Goal: Find specific page/section: Find specific page/section

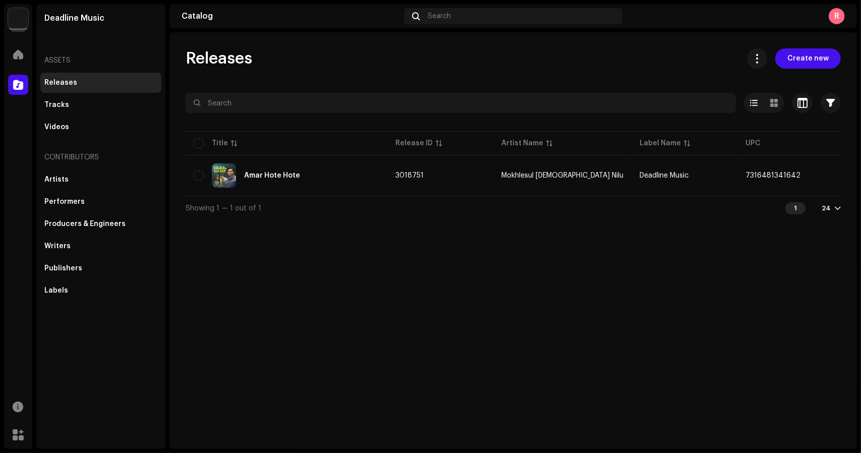
click at [5, 16] on navigation-account-switch "Deadline Music" at bounding box center [18, 18] width 28 height 28
click at [18, 19] on img at bounding box center [18, 18] width 20 height 20
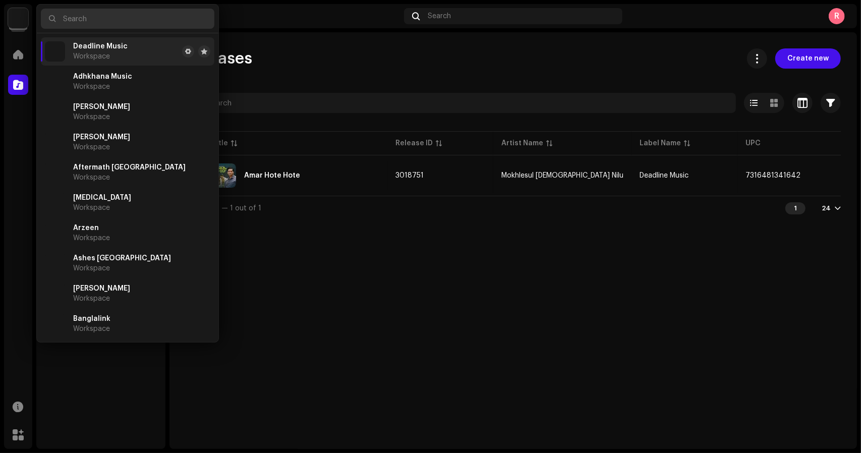
click at [109, 19] on input "text" at bounding box center [127, 19] width 173 height 20
click at [362, 308] on div "Releases Create new Selected 0 Select all 1 Options Filters Distribution status…" at bounding box center [512, 240] width 687 height 417
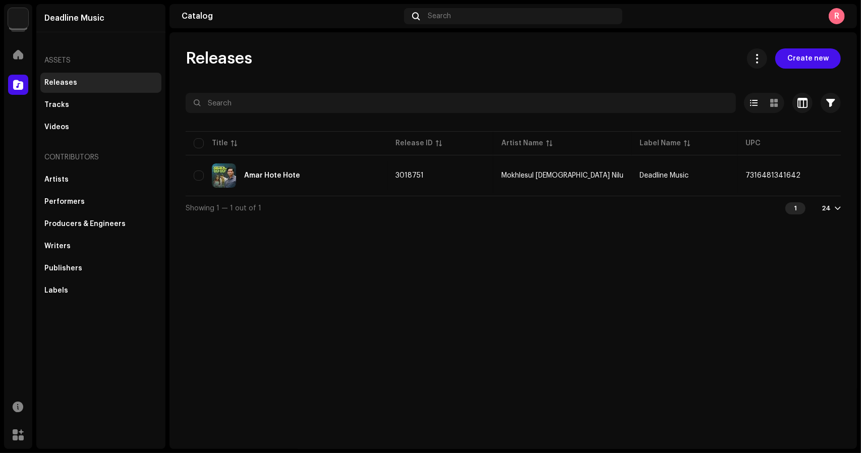
click at [18, 19] on img at bounding box center [18, 18] width 20 height 20
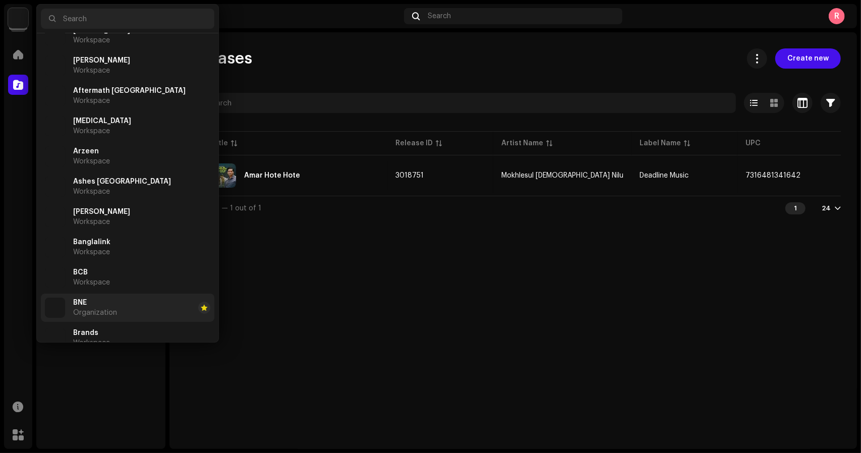
scroll to position [50, 0]
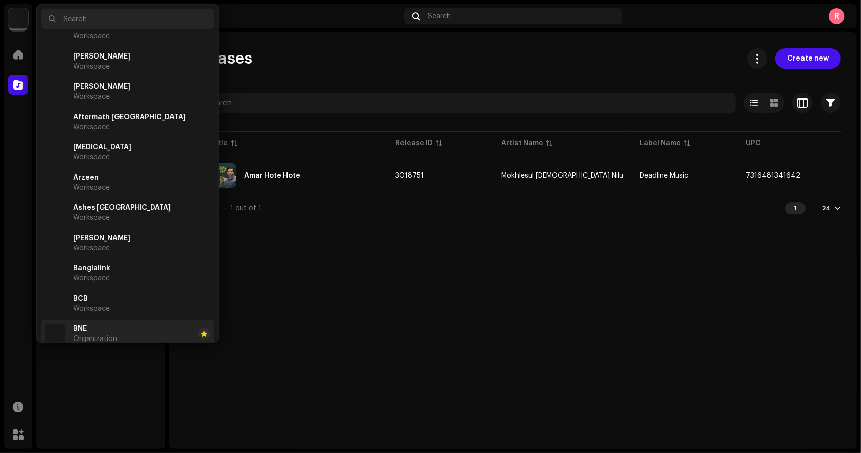
click at [108, 332] on div "BNE Organization" at bounding box center [95, 334] width 44 height 18
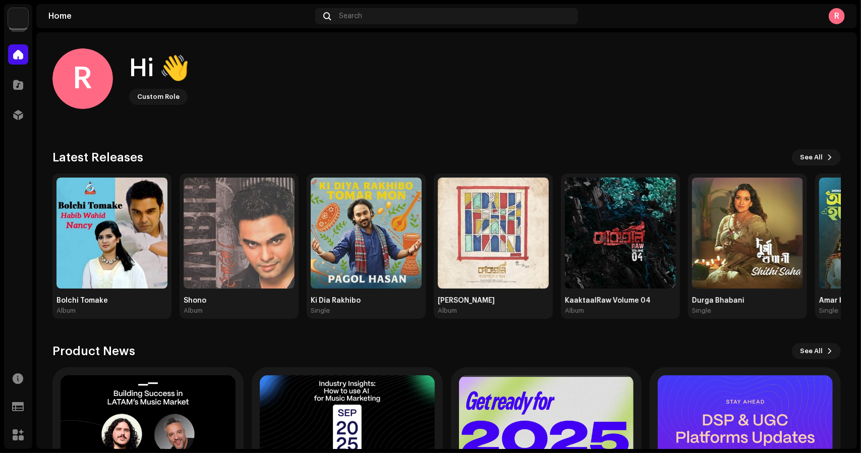
click at [16, 16] on img at bounding box center [18, 18] width 20 height 20
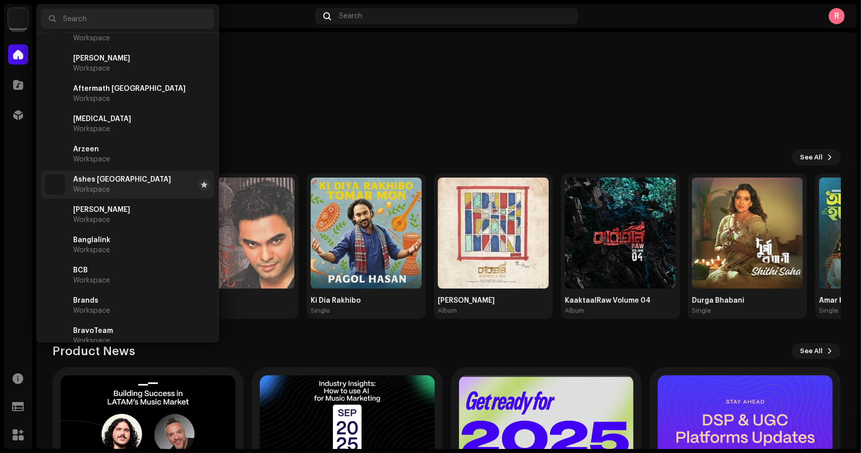
scroll to position [101, 0]
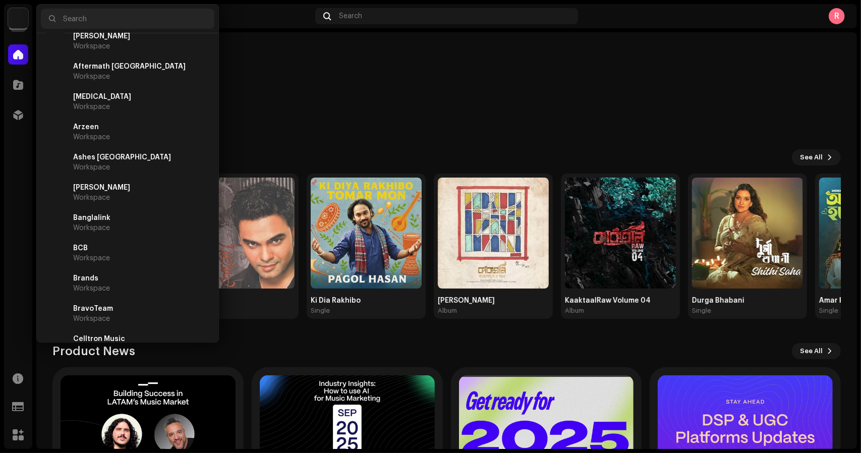
click at [312, 107] on div "R Hi 👋 Custom Role" at bounding box center [446, 78] width 788 height 61
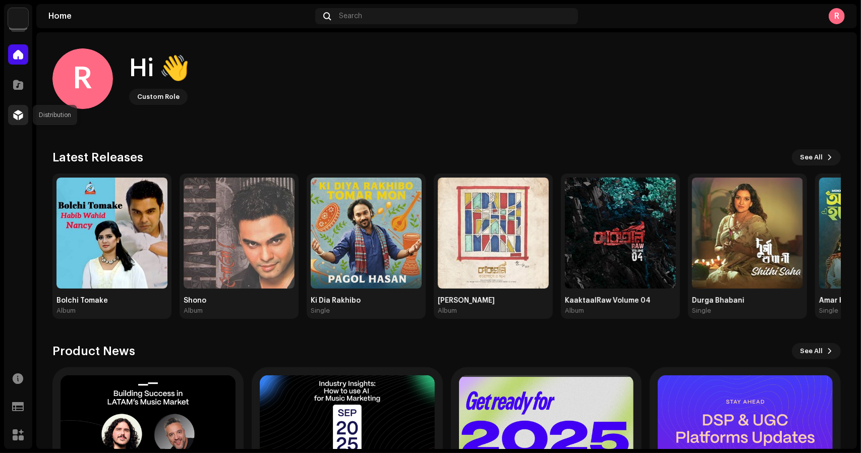
click at [15, 114] on span at bounding box center [18, 115] width 10 height 8
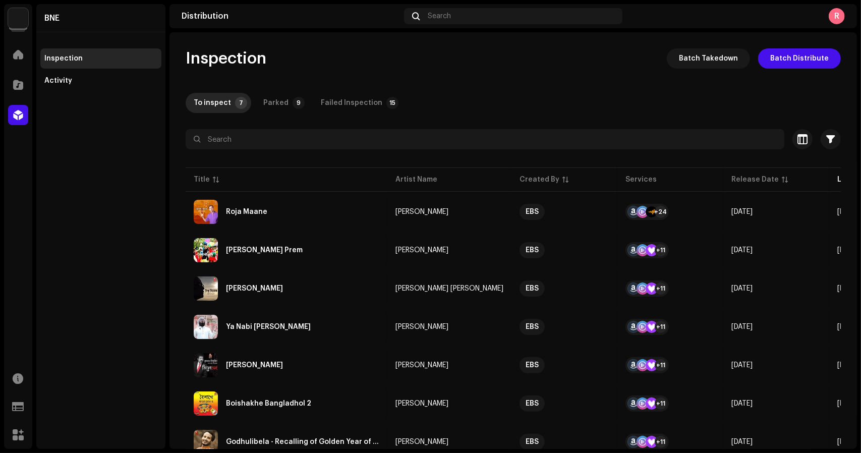
click at [324, 41] on div "Inspection Batch Takedown Batch Distribute To inspect 7 Parked 9 Failed Inspect…" at bounding box center [512, 240] width 687 height 417
